Goal: Navigation & Orientation: Go to known website

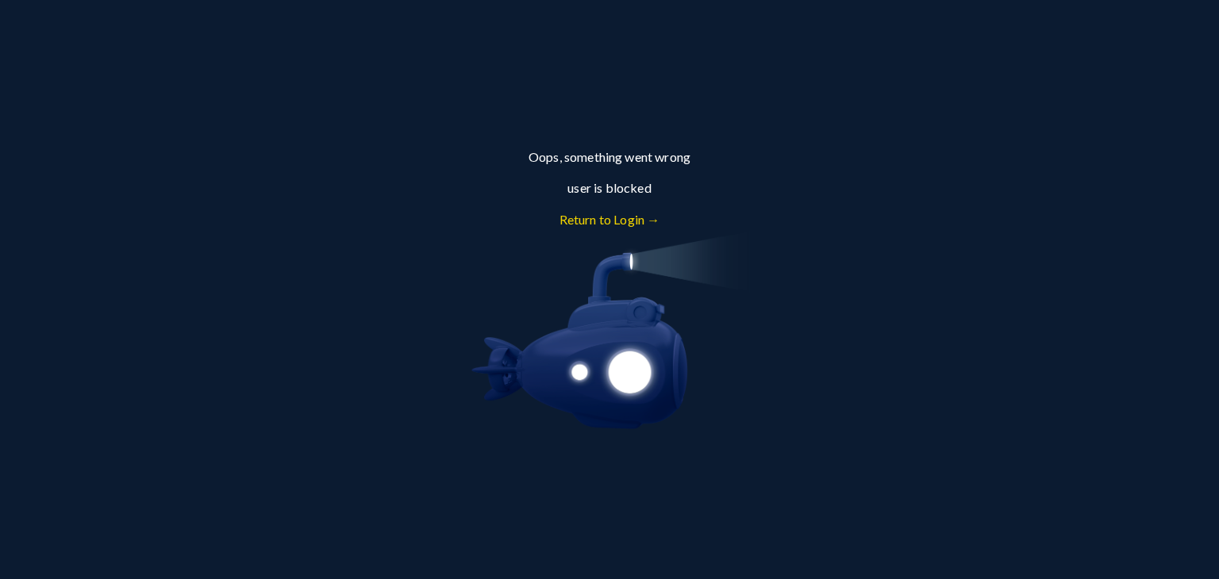
click at [628, 218] on link "Return to Login →" at bounding box center [610, 219] width 101 height 15
click at [616, 223] on link "Return to Login →" at bounding box center [610, 219] width 101 height 15
click at [614, 223] on link "Return to Login →" at bounding box center [610, 219] width 101 height 15
